Goal: Transaction & Acquisition: Book appointment/travel/reservation

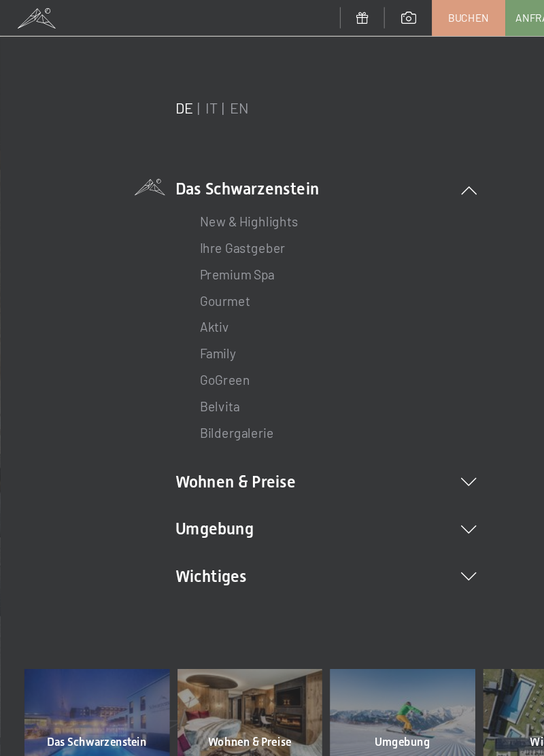
click at [389, 484] on icon at bounding box center [391, 481] width 13 height 7
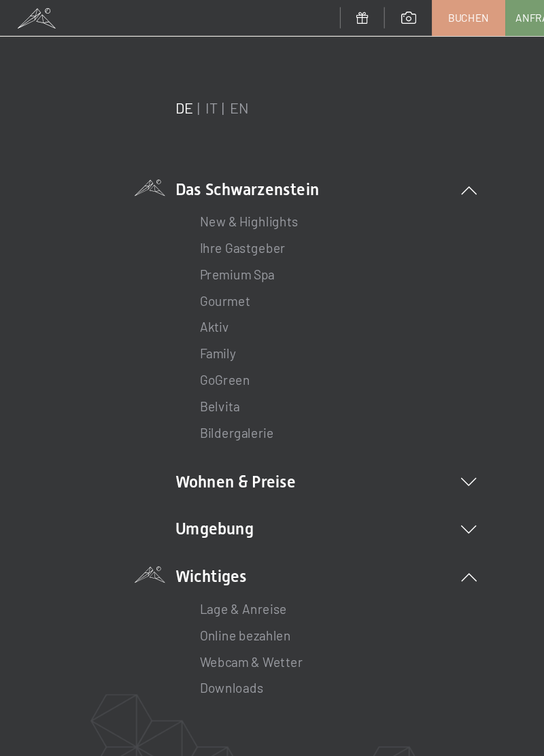
click at [383, 400] on li "Wohnen & Preise Inklusivleistungen Zimmer & Preise Liste Angebote Liste Familie…" at bounding box center [271, 401] width 251 height 19
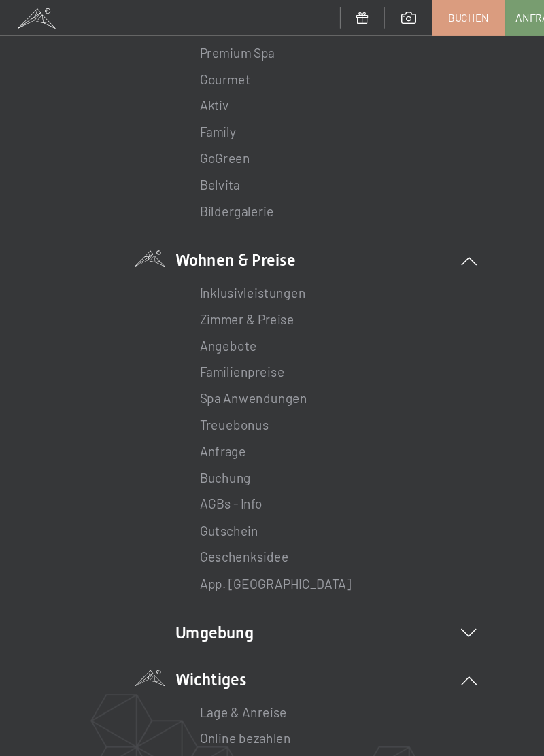
scroll to position [186, 0]
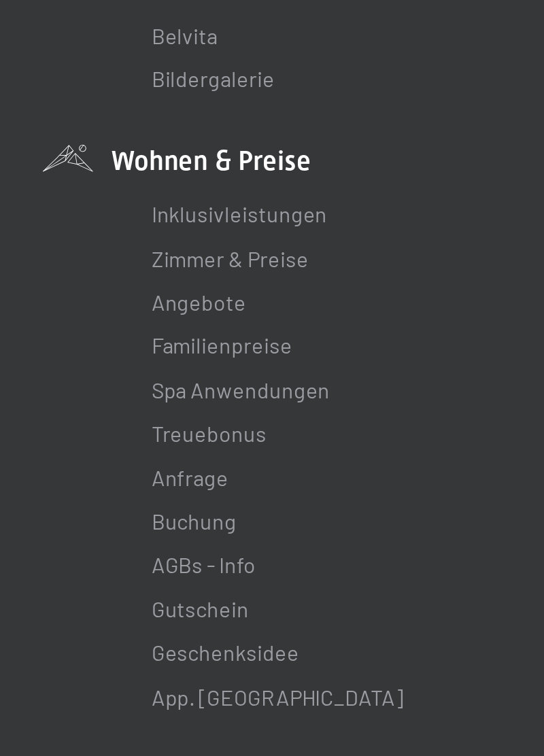
click at [197, 291] on link "Angebote" at bounding box center [191, 286] width 48 height 13
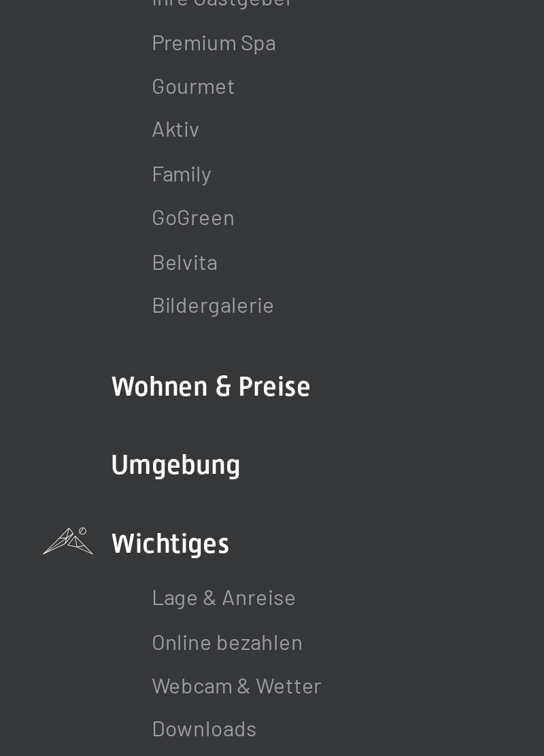
scroll to position [72, 0]
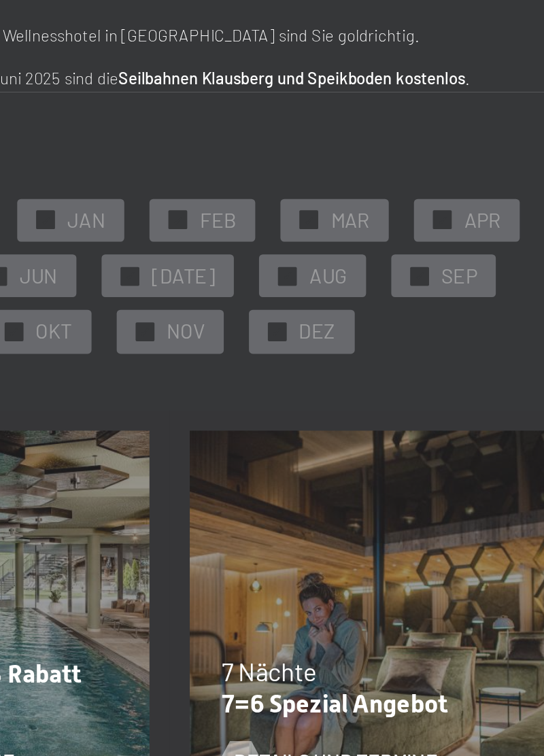
click at [220, 260] on span "OKT" at bounding box center [210, 267] width 20 height 15
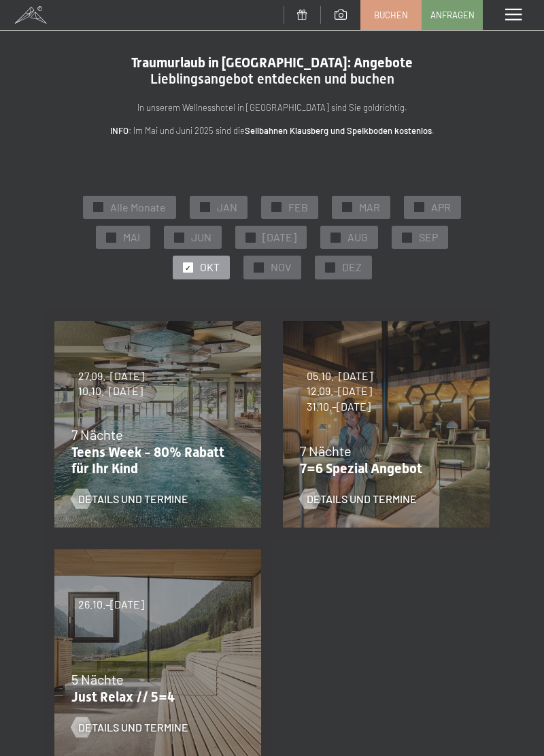
click at [270, 272] on span "NOV" at bounding box center [280, 267] width 20 height 15
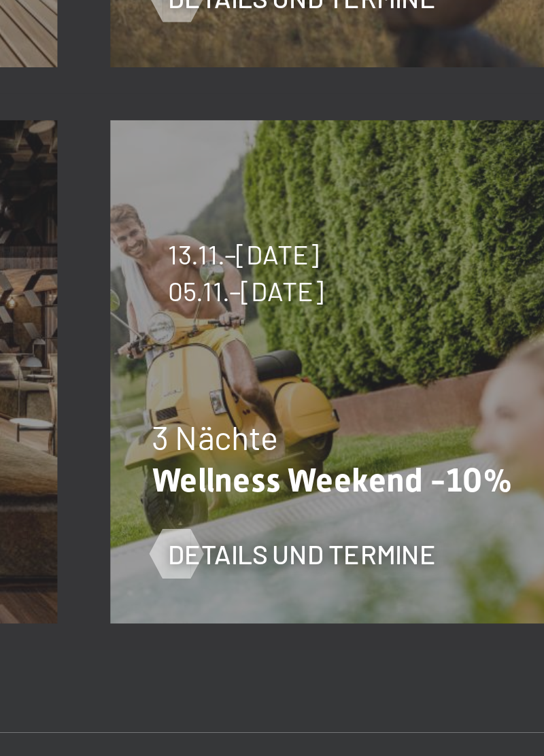
scroll to position [463, 0]
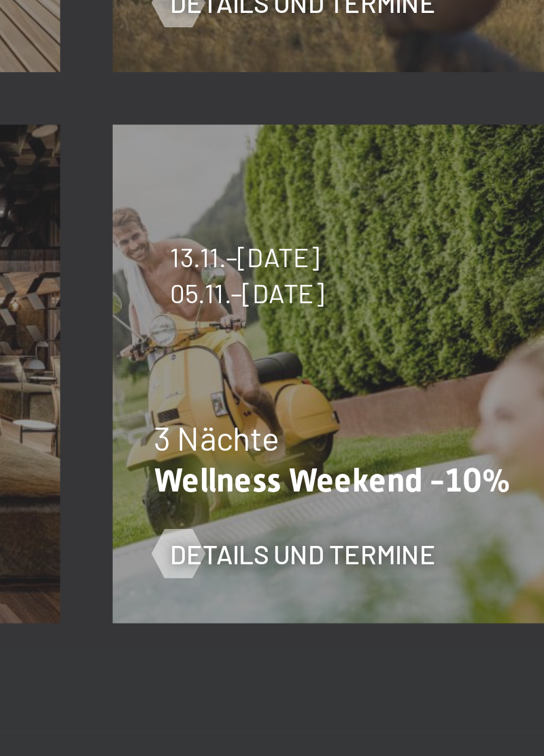
click at [357, 495] on span "Details und Termine" at bounding box center [361, 492] width 110 height 15
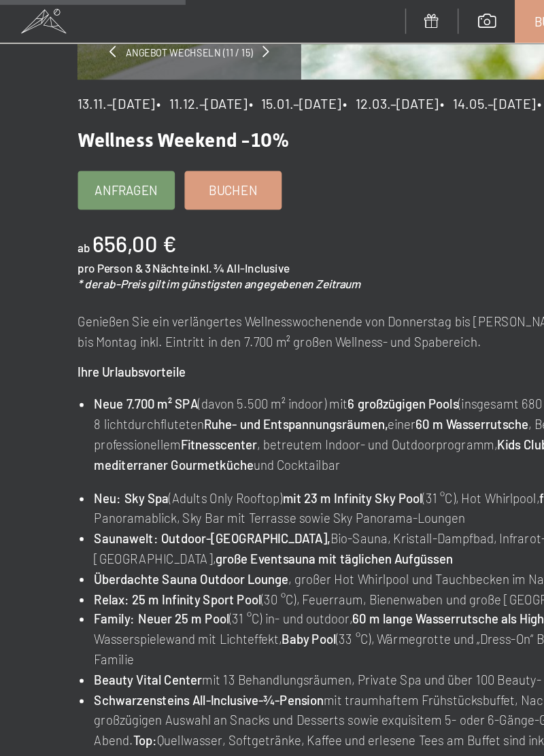
scroll to position [277, 0]
click at [173, 139] on span "Buchen" at bounding box center [163, 133] width 34 height 12
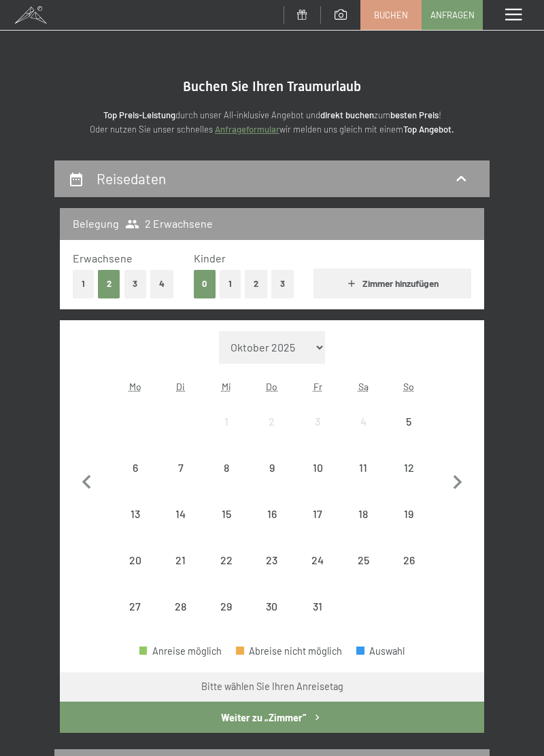
select select "[DATE]"
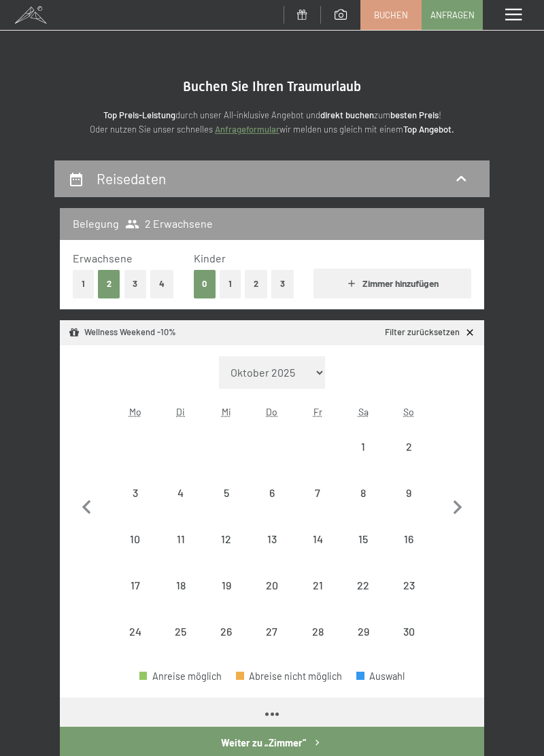
select select "[DATE]"
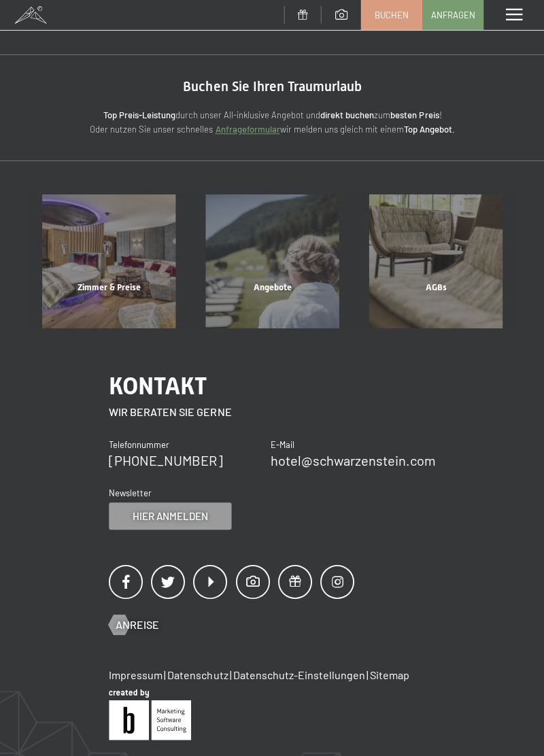
select select "[DATE]"
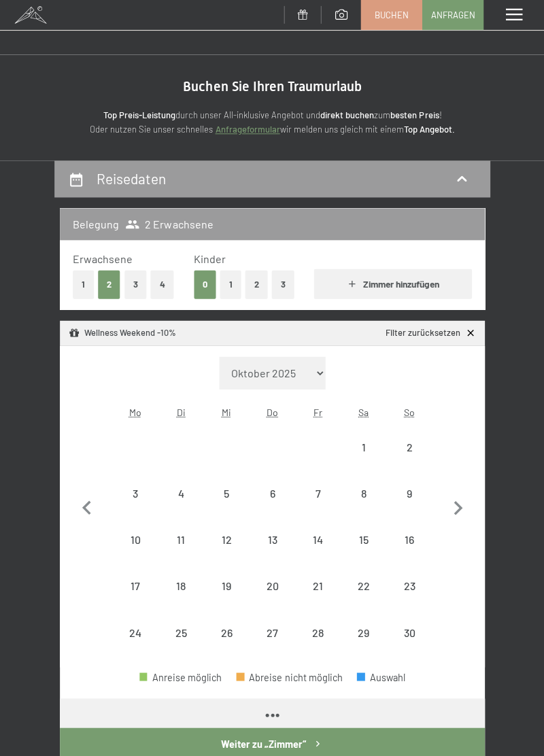
select select "[DATE]"
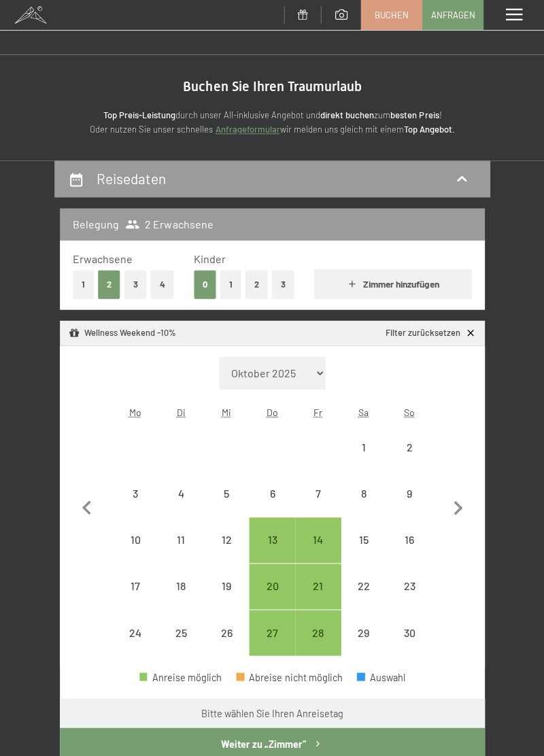
click at [268, 541] on div "13" at bounding box center [271, 554] width 43 height 43
select select "[DATE]"
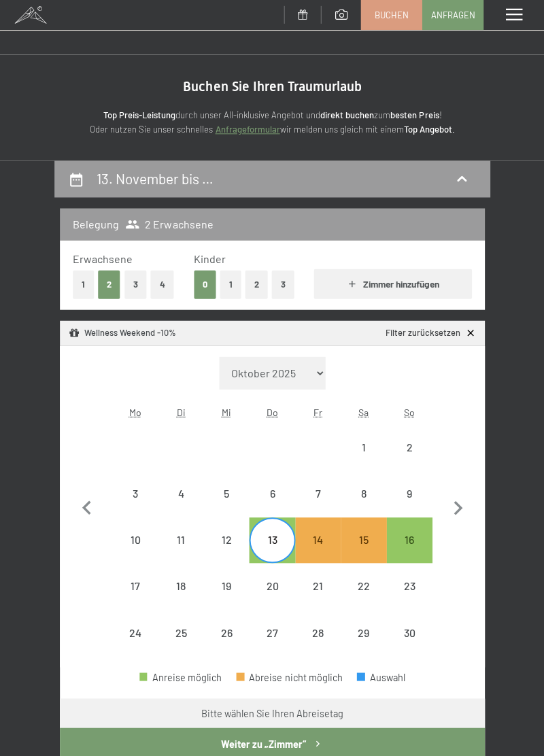
click at [402, 548] on div "16" at bounding box center [408, 554] width 43 height 43
select select "[DATE]"
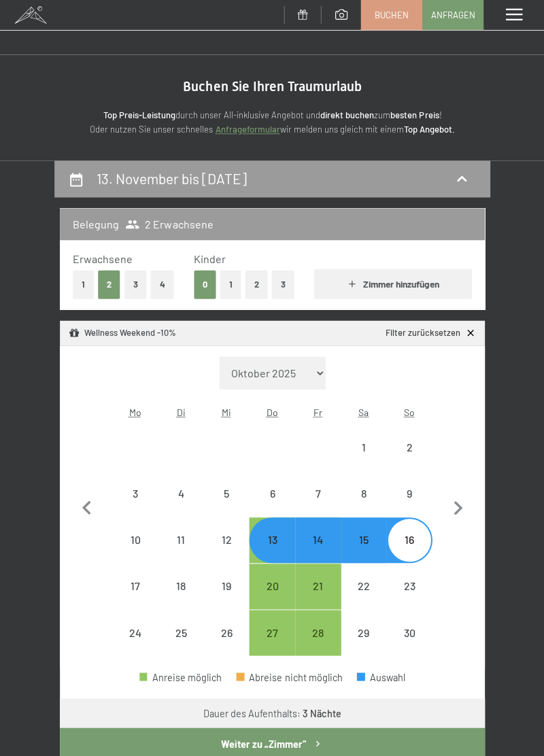
select select "[DATE]"
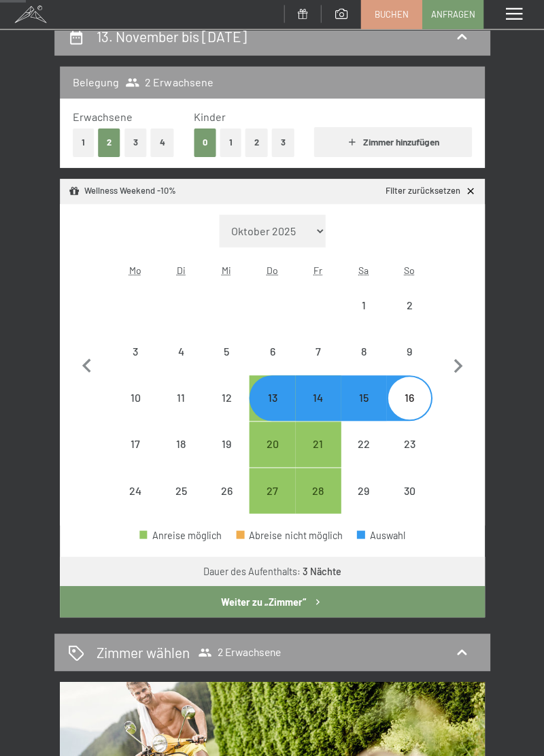
scroll to position [141, 0]
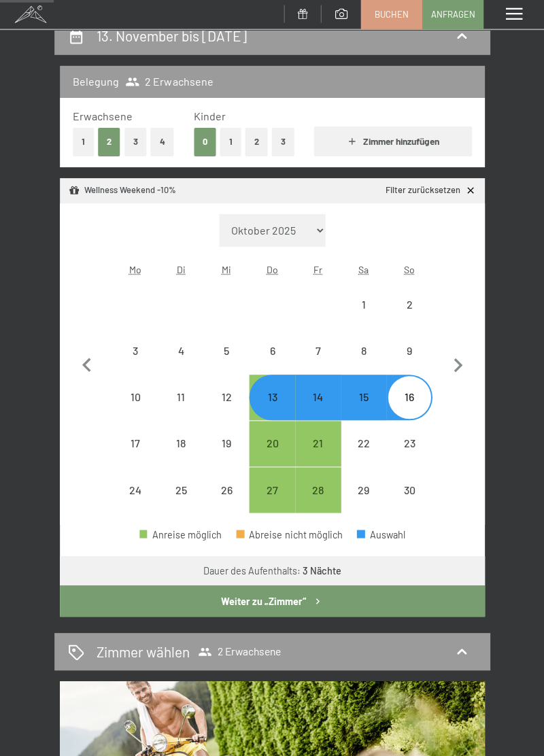
click at [277, 605] on button "Weiter zu „Zimmer“" at bounding box center [272, 600] width 424 height 31
select select "[DATE]"
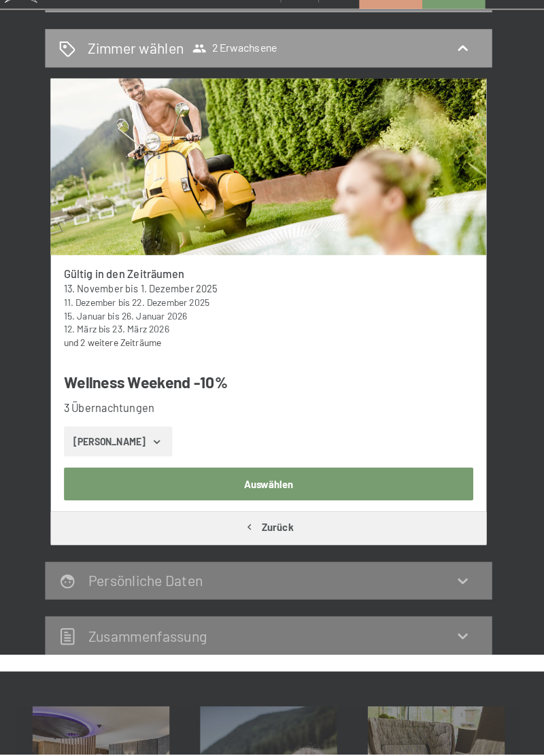
scroll to position [175, 0]
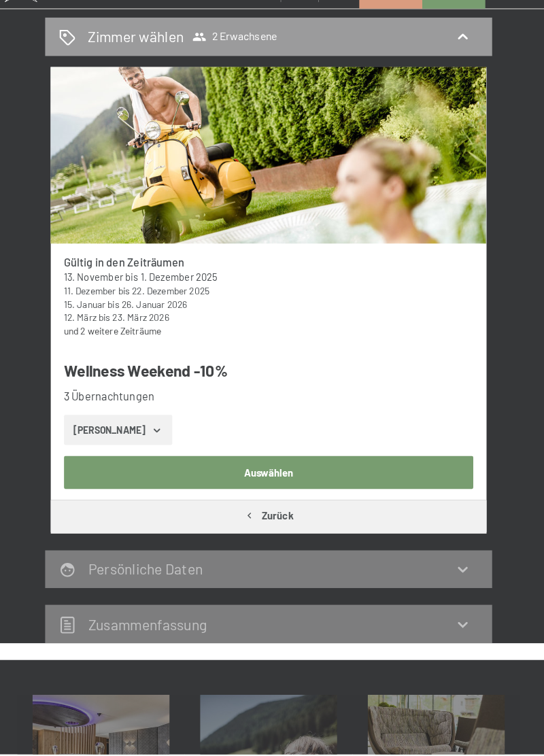
click at [152, 423] on span "Einwilligung Marketing*" at bounding box center [196, 417] width 112 height 14
click at [133, 423] on input "Einwilligung Marketing*" at bounding box center [127, 417] width 14 height 14
click at [144, 423] on span "Einwilligung Marketing*" at bounding box center [196, 417] width 112 height 14
click at [133, 423] on input "Einwilligung Marketing*" at bounding box center [127, 417] width 14 height 14
checkbox input "false"
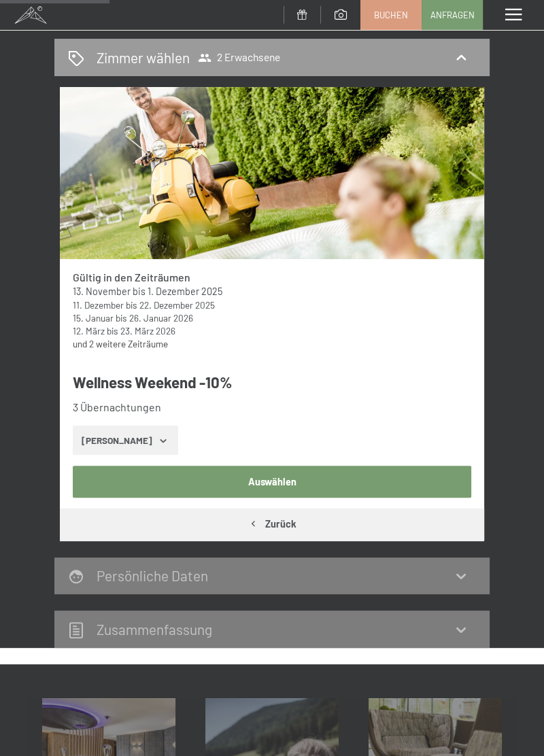
scroll to position [175, 0]
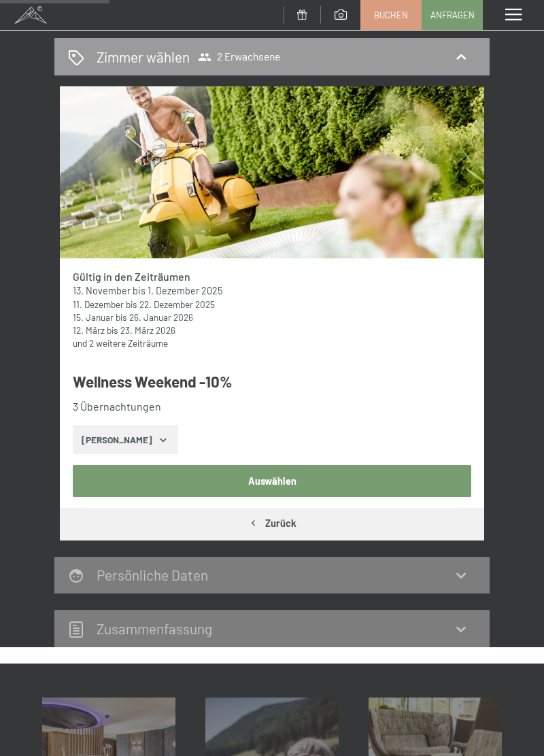
click at [99, 441] on button "[PERSON_NAME]" at bounding box center [125, 440] width 105 height 30
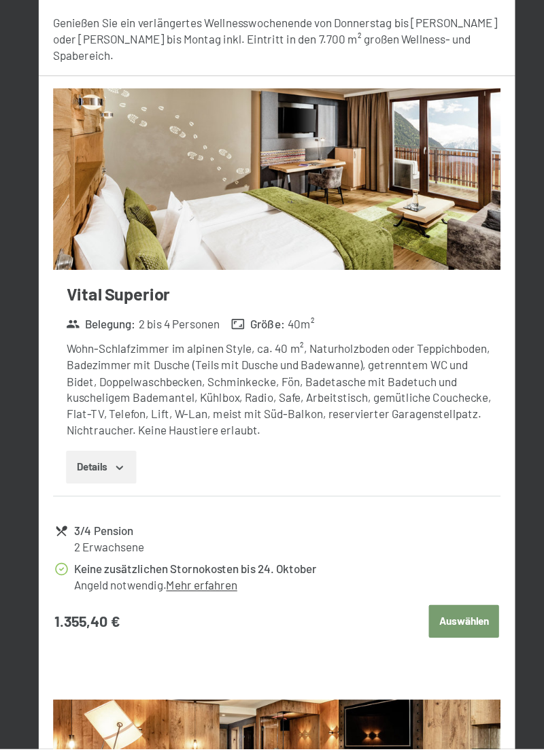
scroll to position [599, 0]
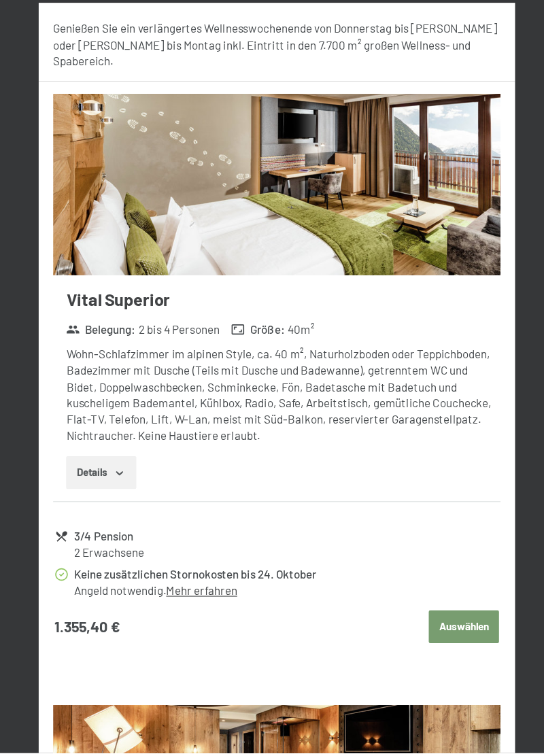
click at [436, 633] on button "Auswählen" at bounding box center [438, 644] width 63 height 30
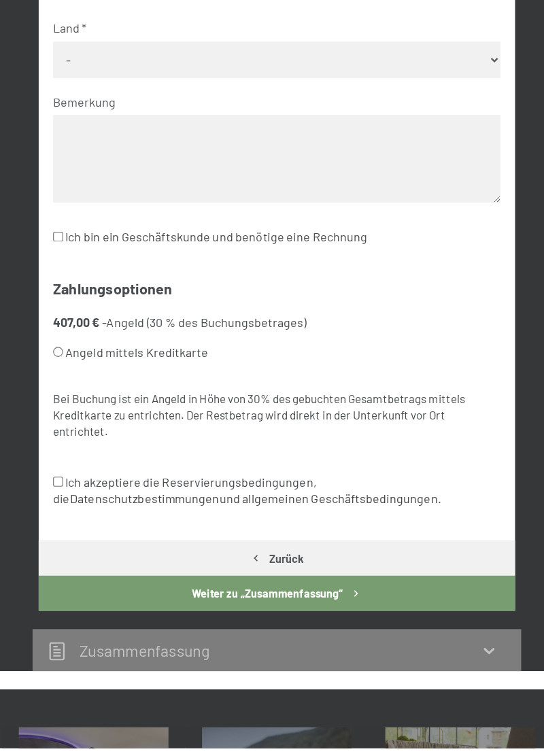
scroll to position [4419, 0]
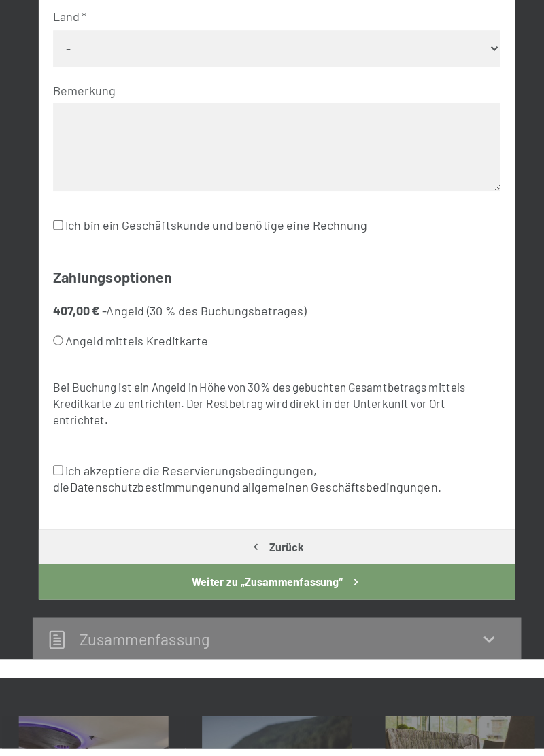
click at [287, 599] on button "Weiter zu „Zusammen­fassung“" at bounding box center [272, 607] width 424 height 31
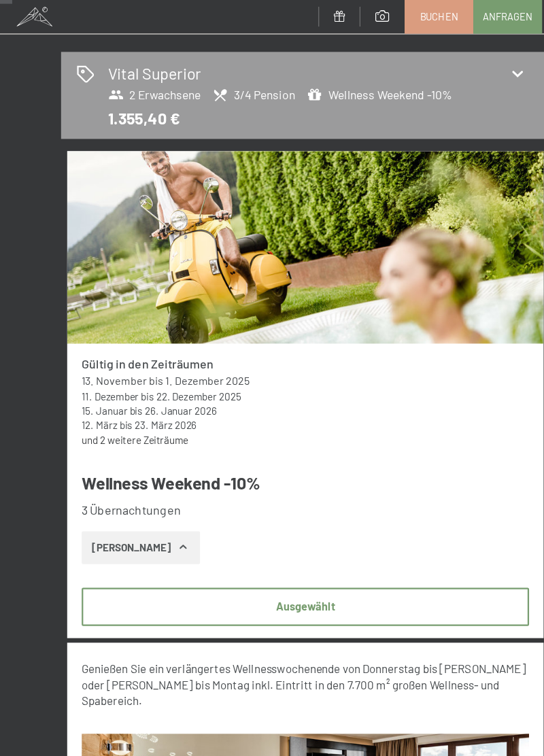
scroll to position [0, 0]
